Goal: Information Seeking & Learning: Learn about a topic

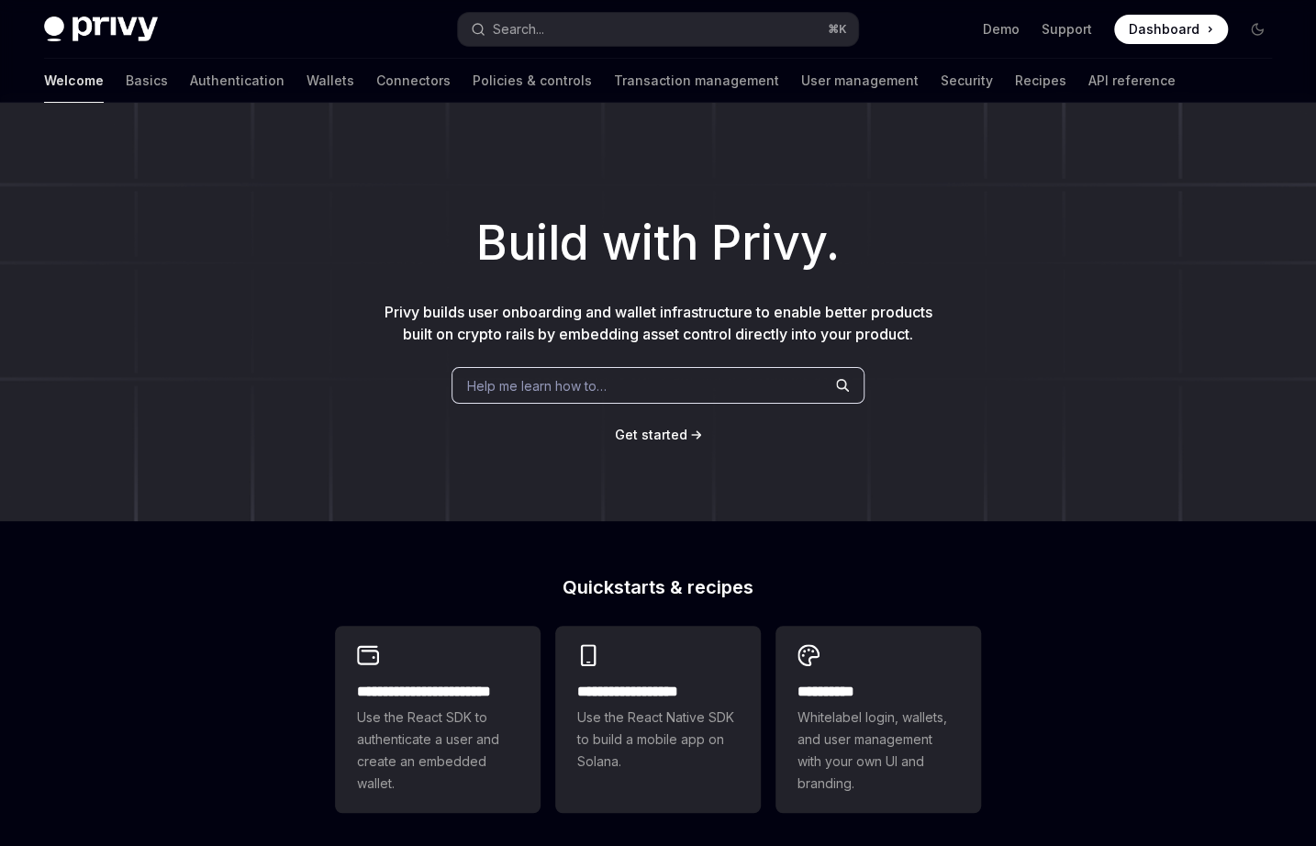
click at [665, 24] on button "Search... ⌘ K" at bounding box center [657, 29] width 399 height 33
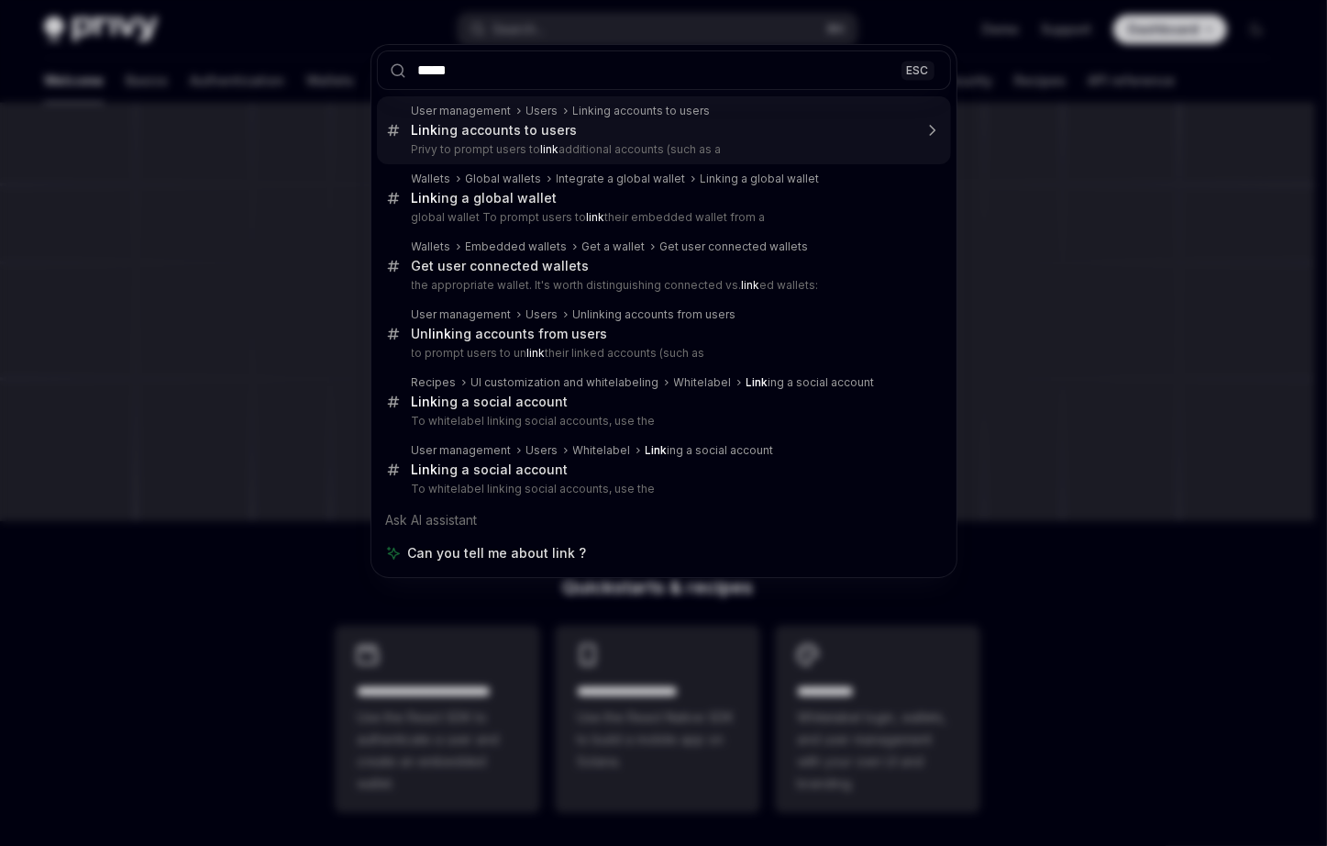
type input "******"
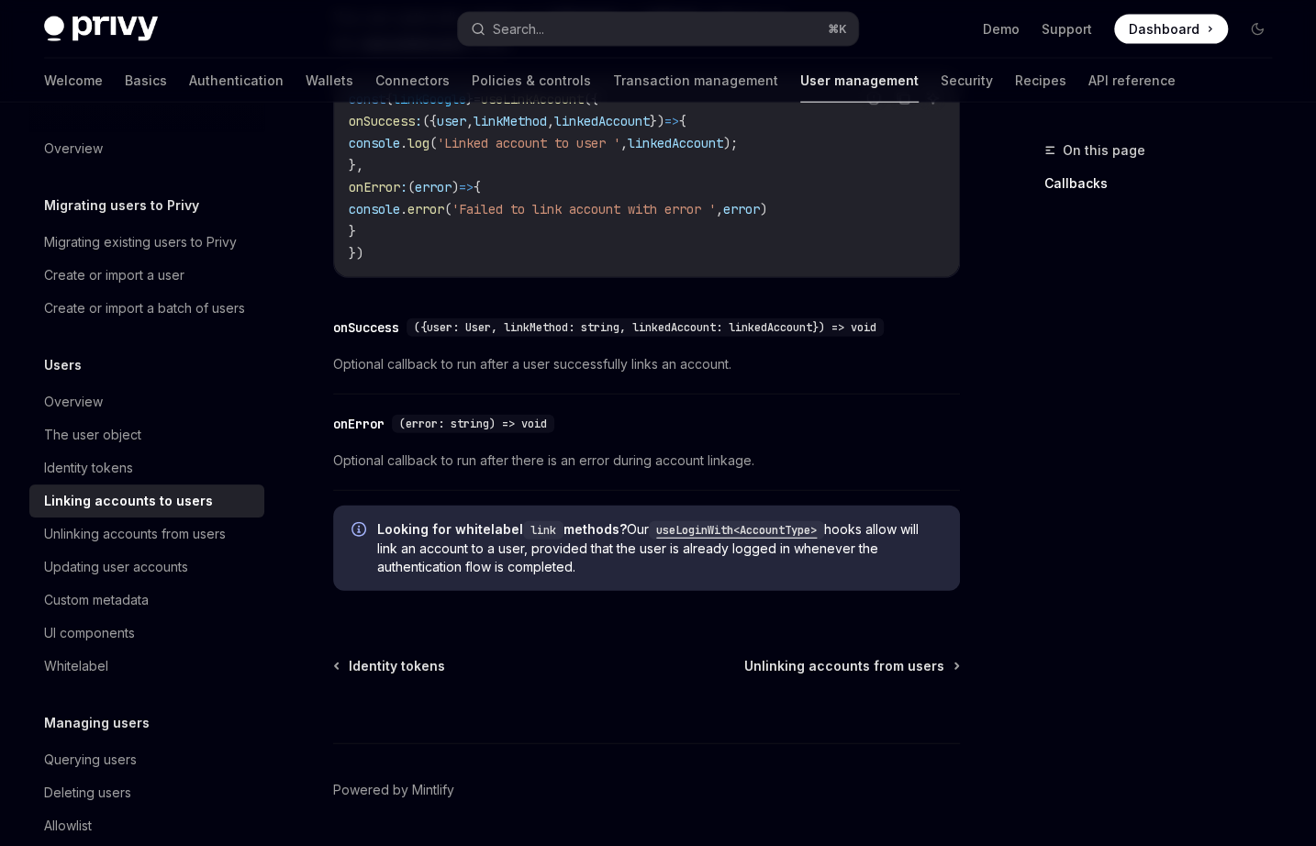
scroll to position [2159, 0]
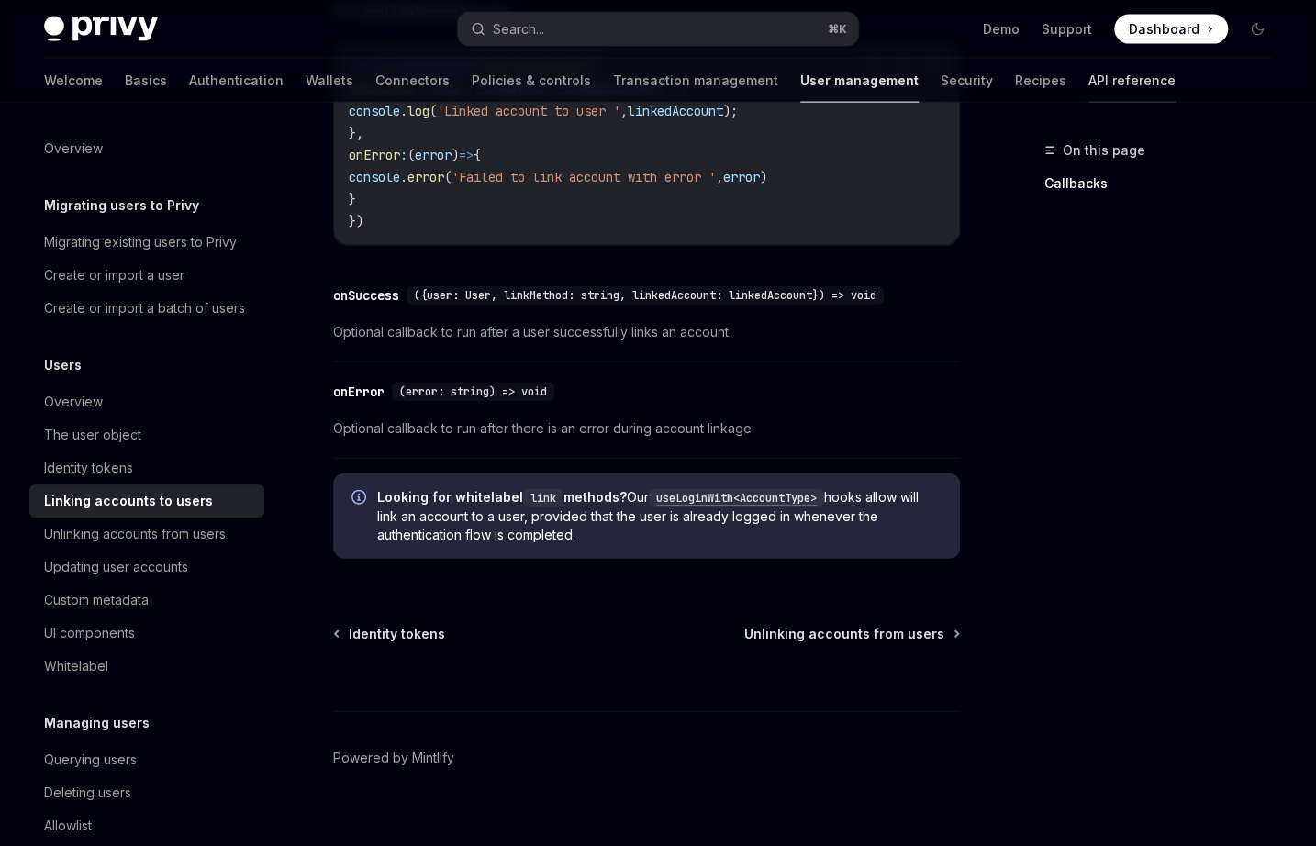
click at [1088, 88] on link "API reference" at bounding box center [1131, 81] width 87 height 44
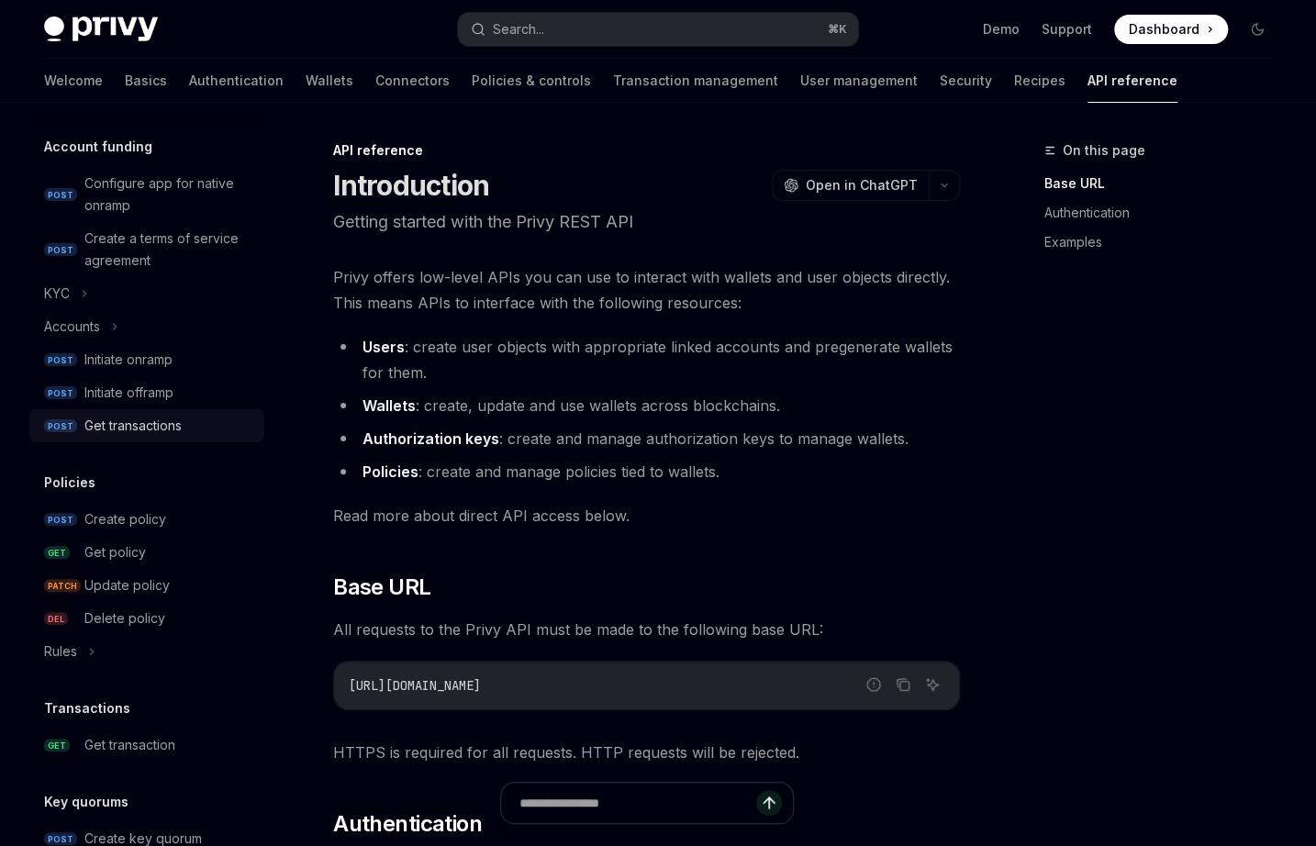
scroll to position [732, 0]
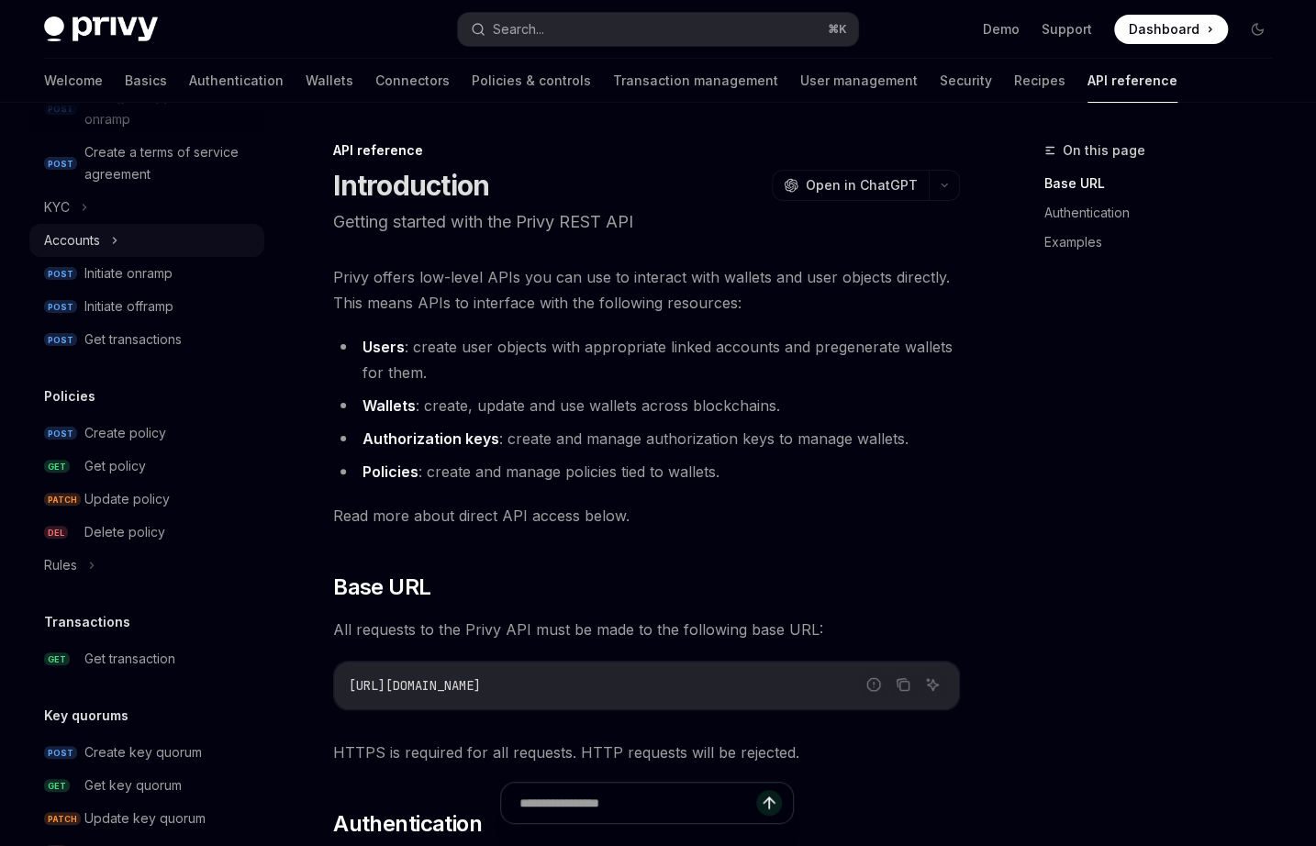
click at [101, 242] on div "Accounts" at bounding box center [146, 240] width 235 height 33
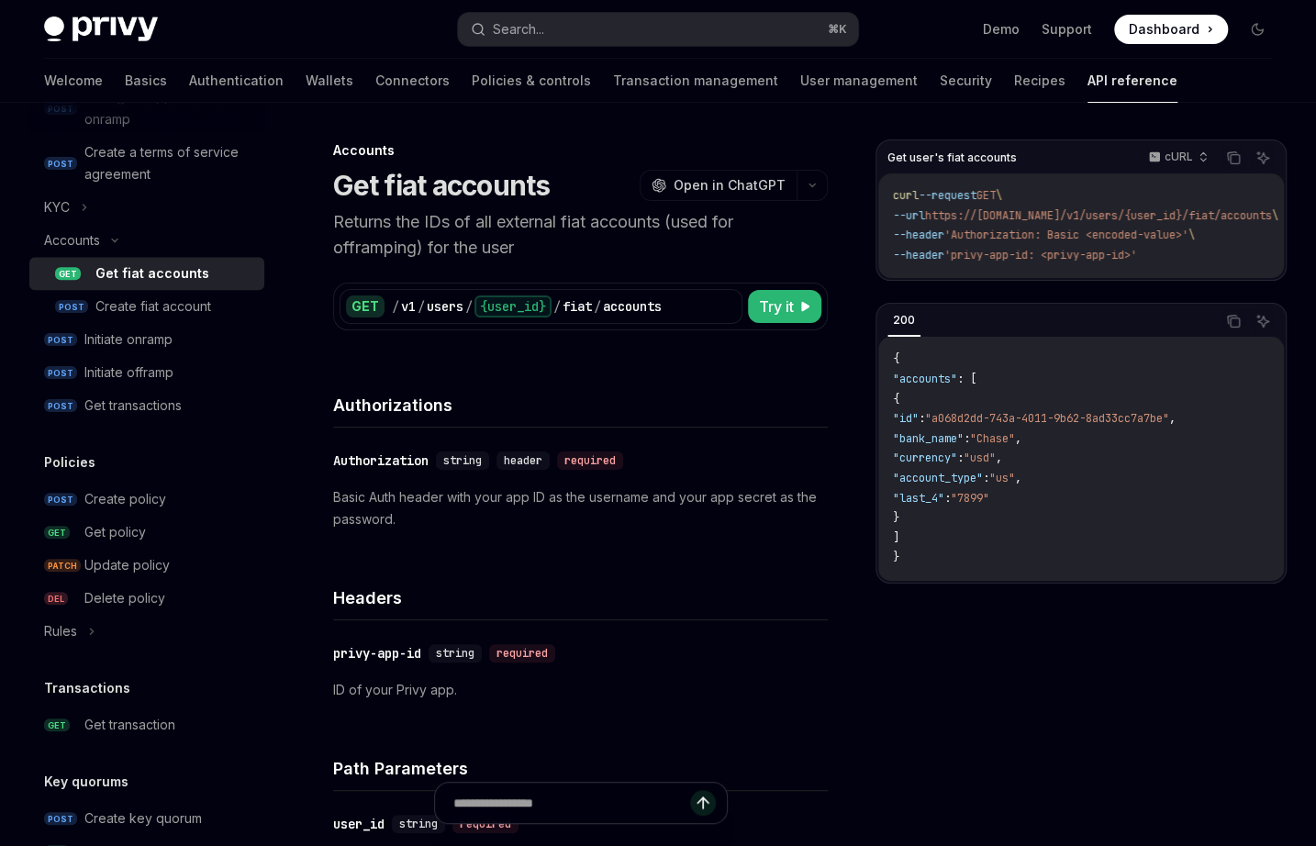
scroll to position [1148, 0]
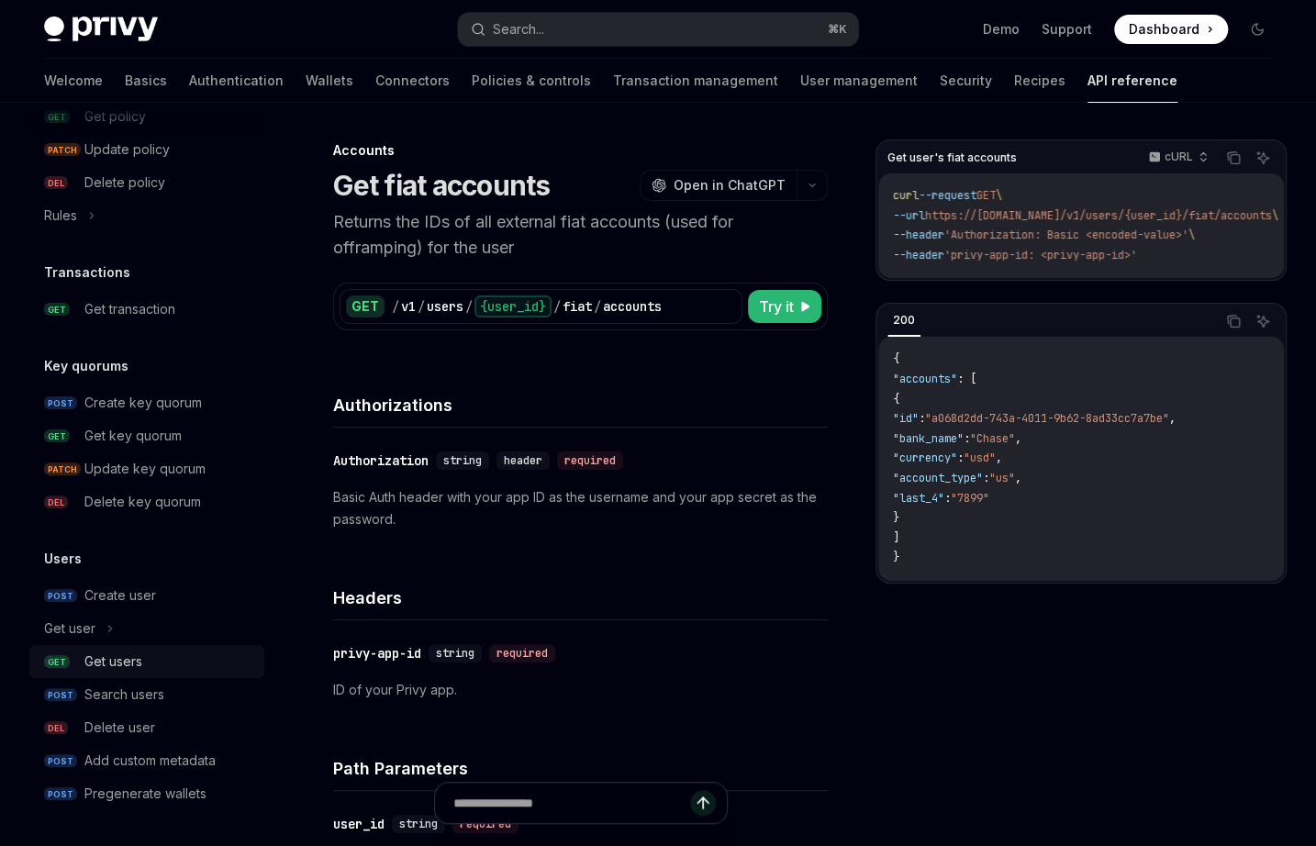
click at [182, 657] on div "Get users" at bounding box center [168, 661] width 169 height 22
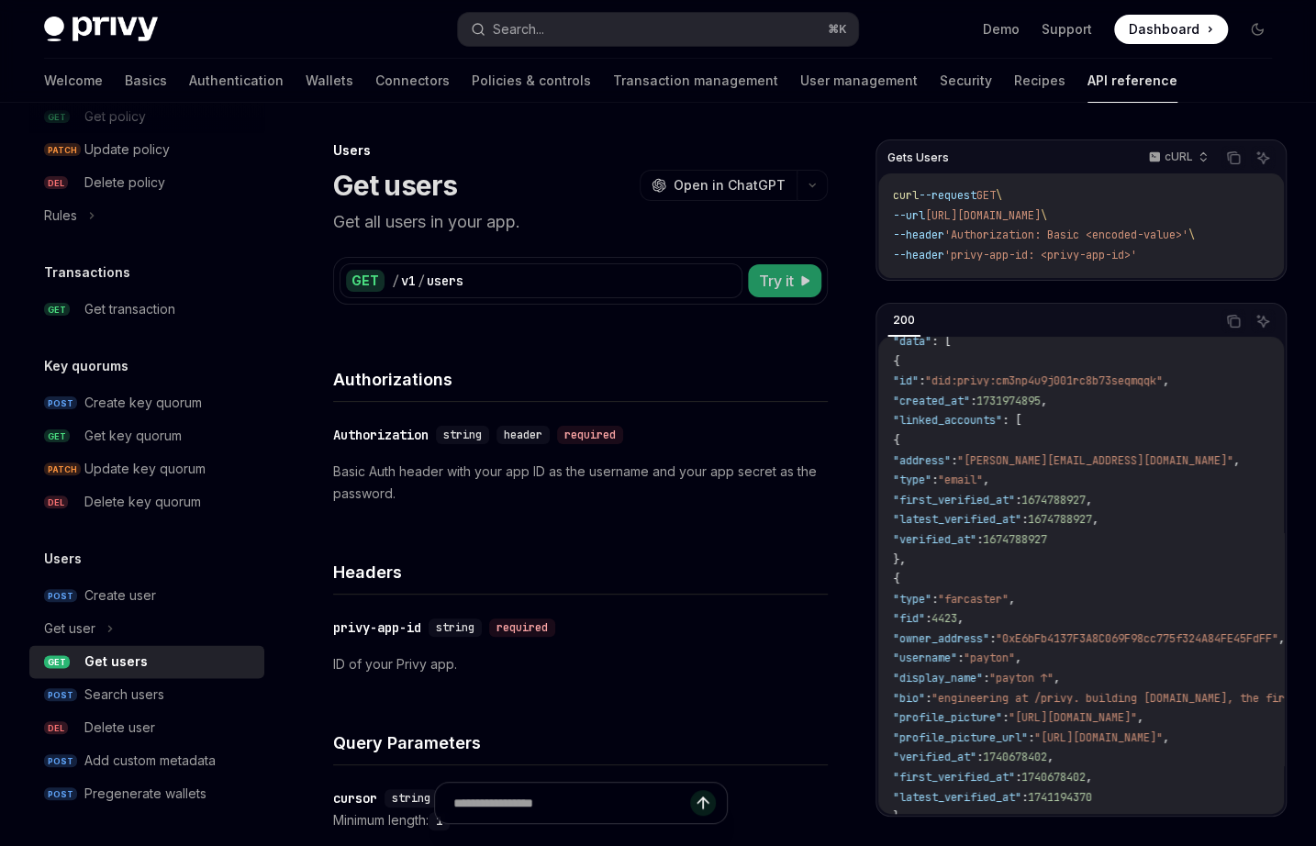
click at [800, 279] on icon at bounding box center [804, 280] width 11 height 11
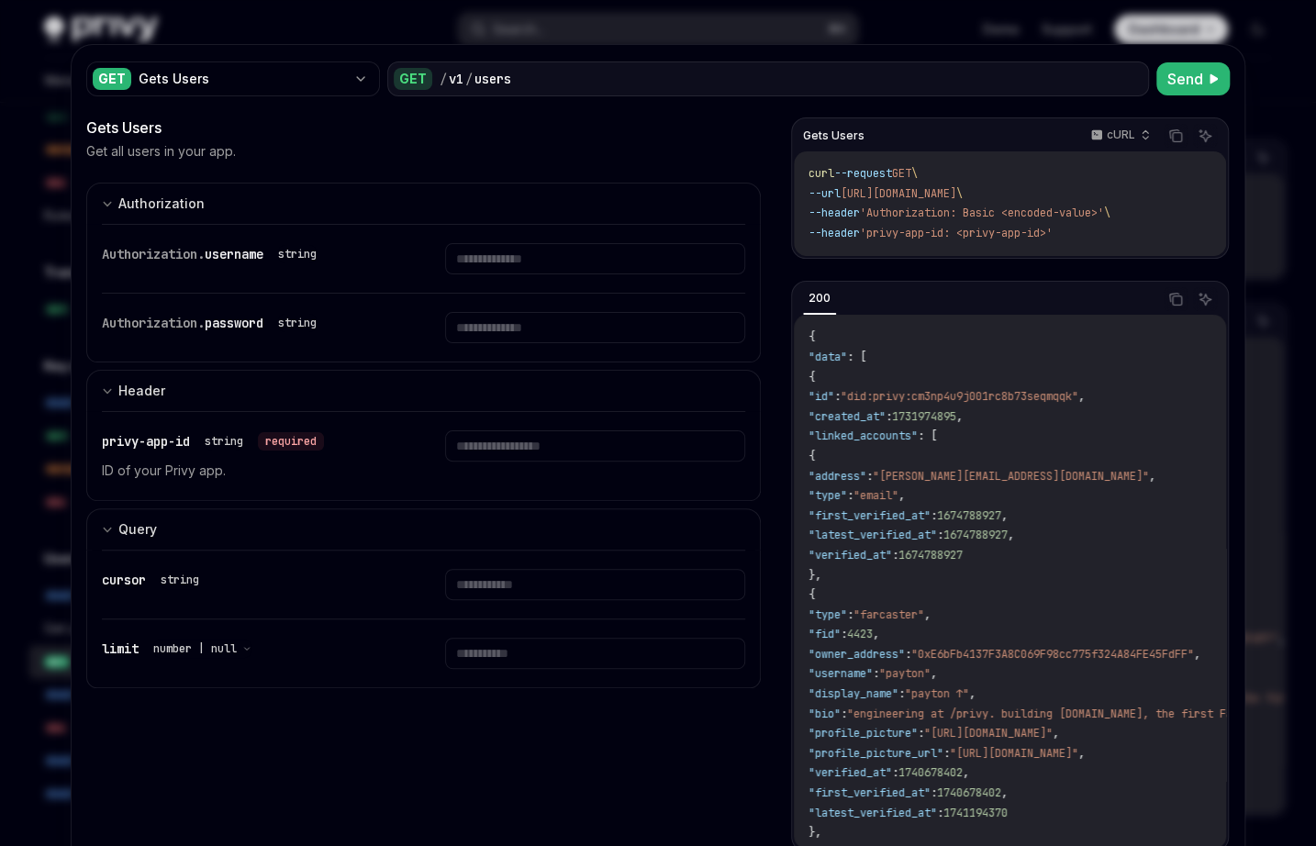
click at [966, 34] on div at bounding box center [658, 423] width 1316 height 846
type textarea "*"
